Goal: Task Accomplishment & Management: Manage account settings

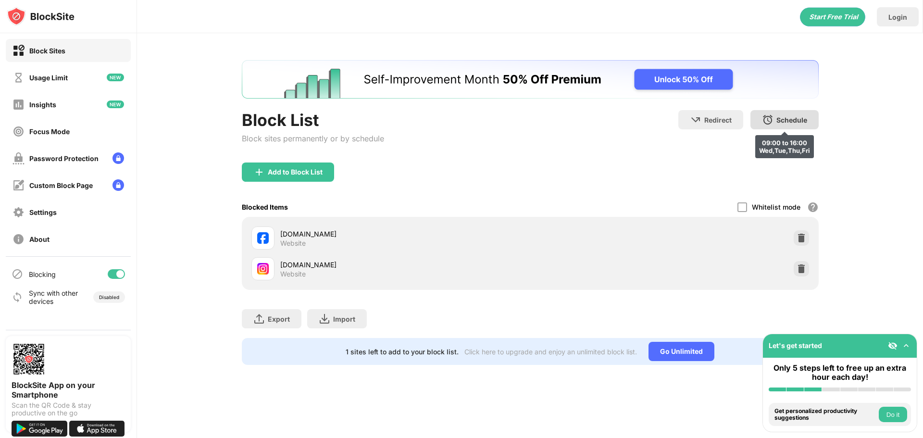
click at [784, 128] on div "Schedule 09:00 to 16:00 Wed,Tue,Thu,Fri" at bounding box center [784, 119] width 68 height 19
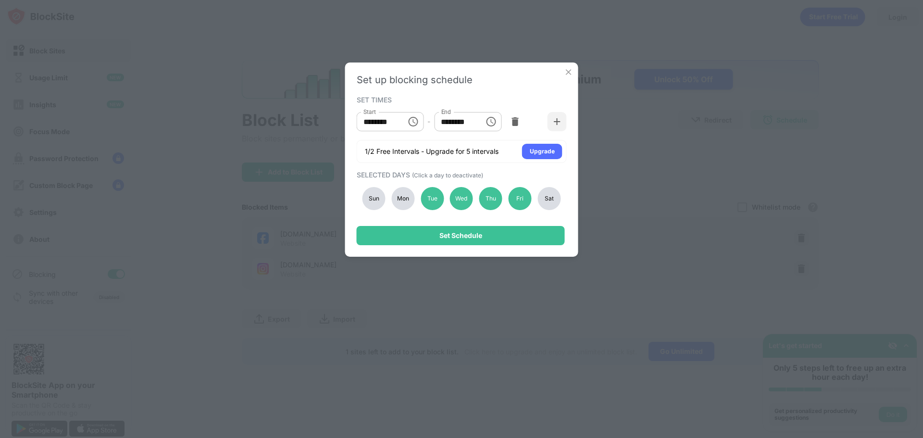
click at [408, 199] on div "Mon" at bounding box center [402, 198] width 23 height 23
click at [432, 196] on div "Tue" at bounding box center [431, 198] width 23 height 23
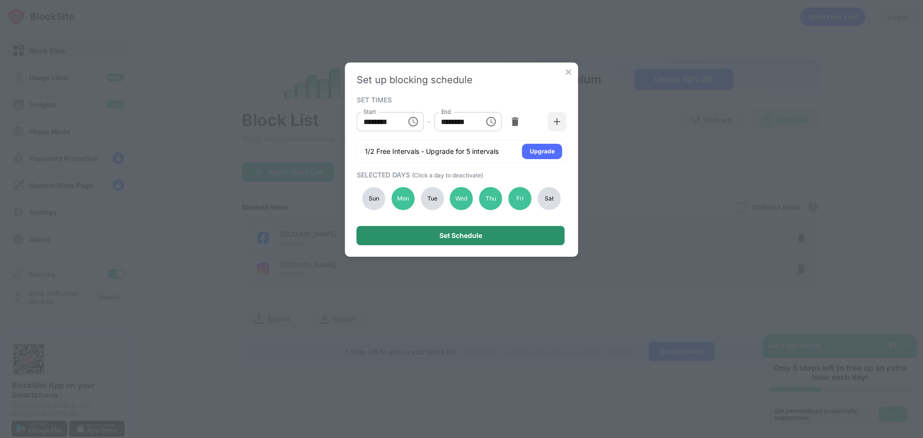
click at [427, 233] on div "Set Schedule" at bounding box center [461, 235] width 208 height 19
